Goal: Information Seeking & Learning: Find contact information

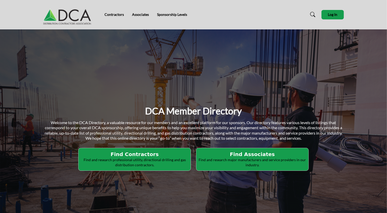
click at [167, 162] on p "Find and research professional utility, directional drilling and gas distributi…" at bounding box center [134, 162] width 109 height 10
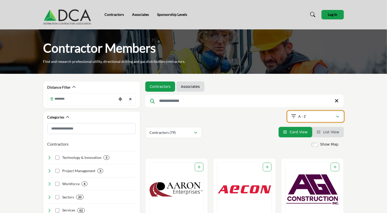
click at [339, 118] on icon "button" at bounding box center [337, 117] width 3 height 4
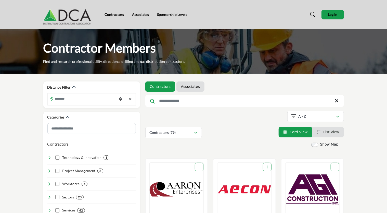
click at [174, 101] on input "Search Keyword" at bounding box center [244, 101] width 199 height 12
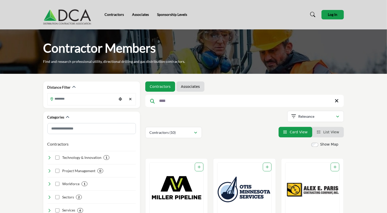
type input "****"
click at [182, 182] on img "Open Listing in new tab" at bounding box center [177, 189] width 54 height 54
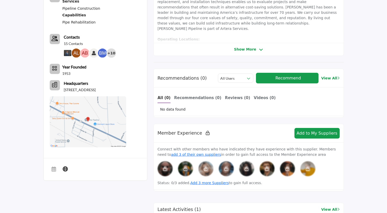
scroll to position [372, 0]
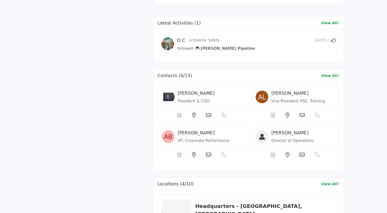
click at [190, 95] on div "Dale Anderson" at bounding box center [210, 94] width 64 height 7
click at [208, 113] on icon at bounding box center [208, 115] width 5 height 5
